Goal: Task Accomplishment & Management: Use online tool/utility

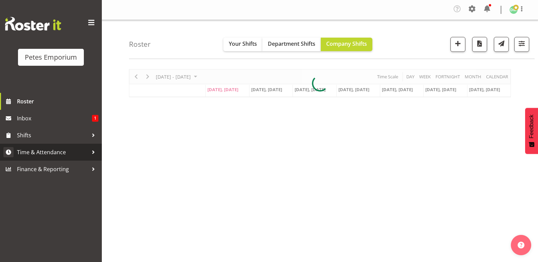
click at [58, 151] on span "Time & Attendance" at bounding box center [52, 152] width 71 height 10
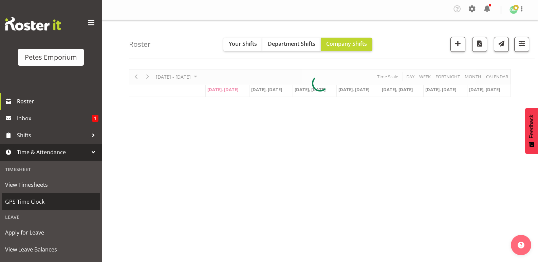
click at [41, 201] on span "GPS Time Clock" at bounding box center [51, 202] width 92 height 10
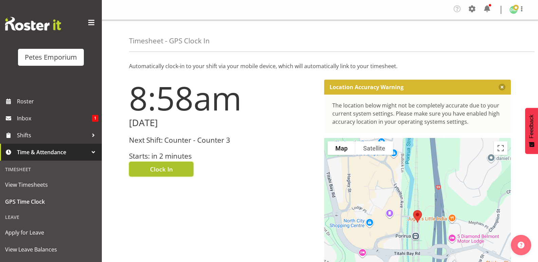
click at [170, 162] on button "Clock In" at bounding box center [161, 169] width 64 height 15
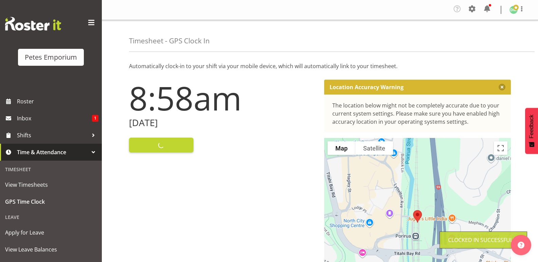
click at [512, 8] on img at bounding box center [513, 10] width 8 height 8
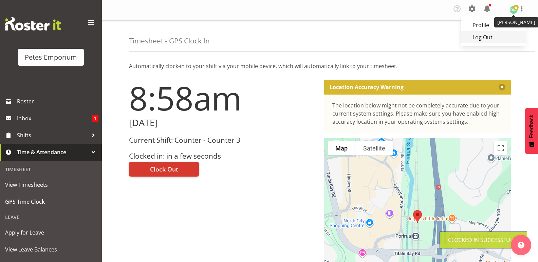
click at [488, 37] on link "Log Out" at bounding box center [492, 37] width 65 height 12
